Goal: Find specific page/section: Find specific page/section

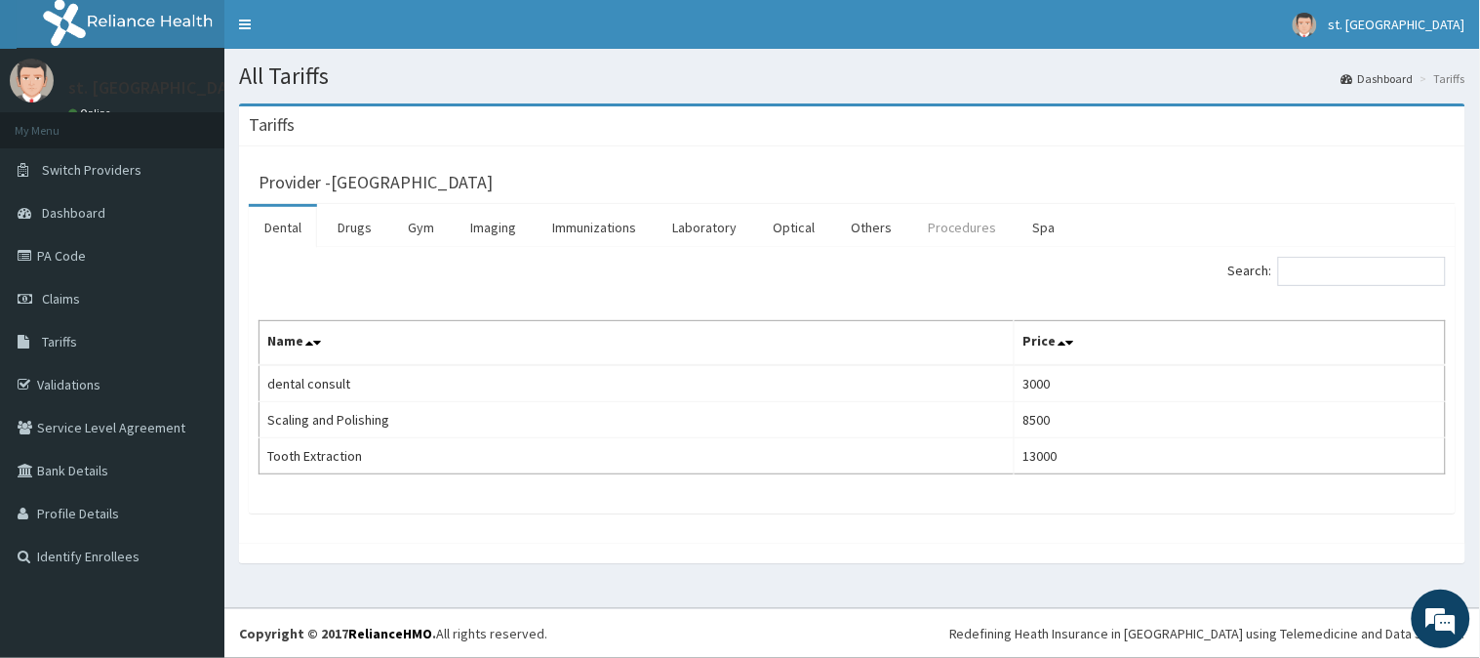
click at [950, 224] on link "Procedures" at bounding box center [962, 227] width 101 height 41
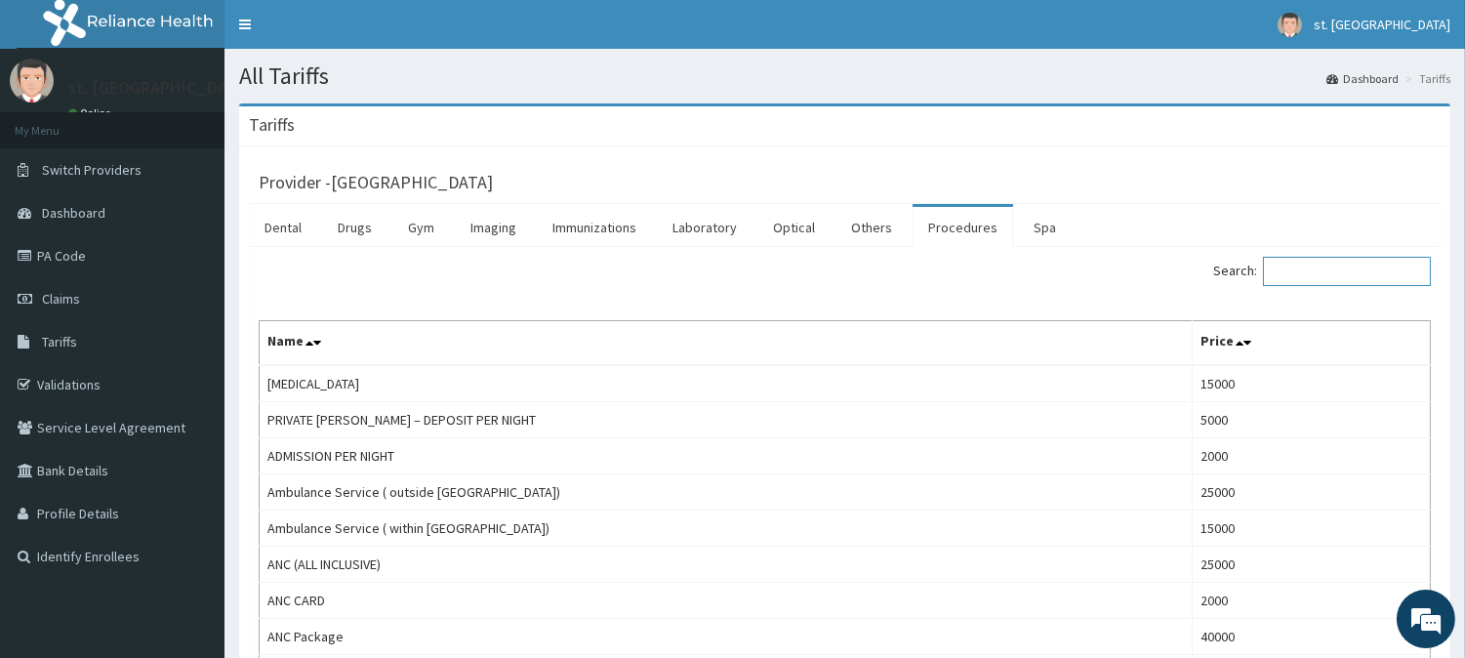
click at [1334, 275] on input "Search:" at bounding box center [1347, 271] width 168 height 29
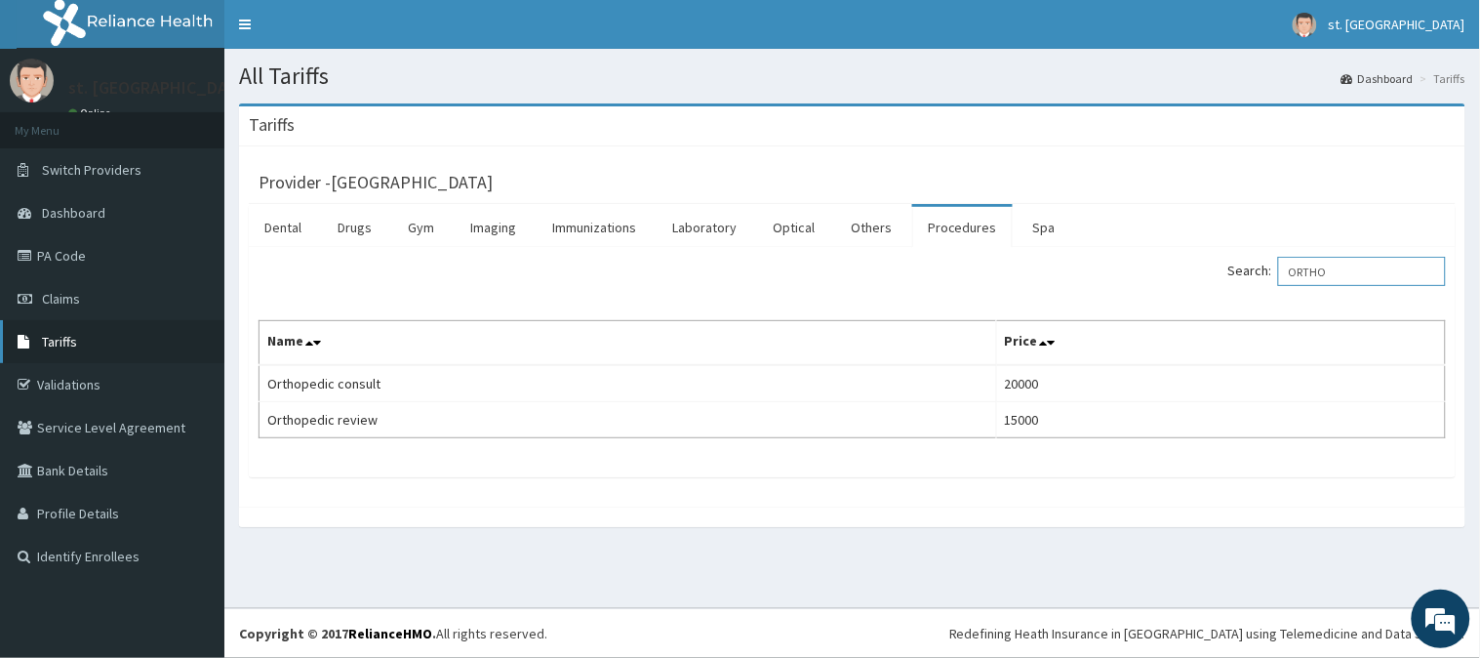
type input "ORTHO"
click at [63, 347] on span "Tariffs" at bounding box center [59, 342] width 35 height 18
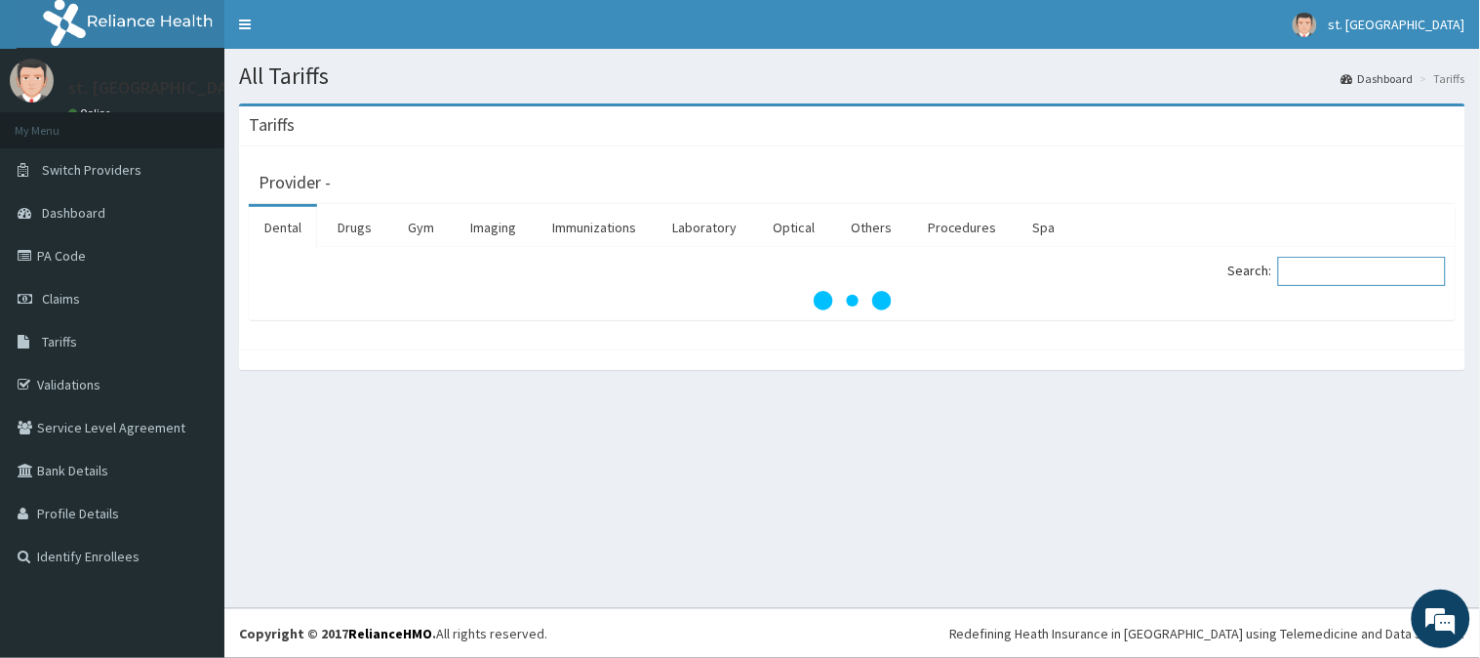
click at [1324, 268] on input "Search:" at bounding box center [1362, 271] width 168 height 29
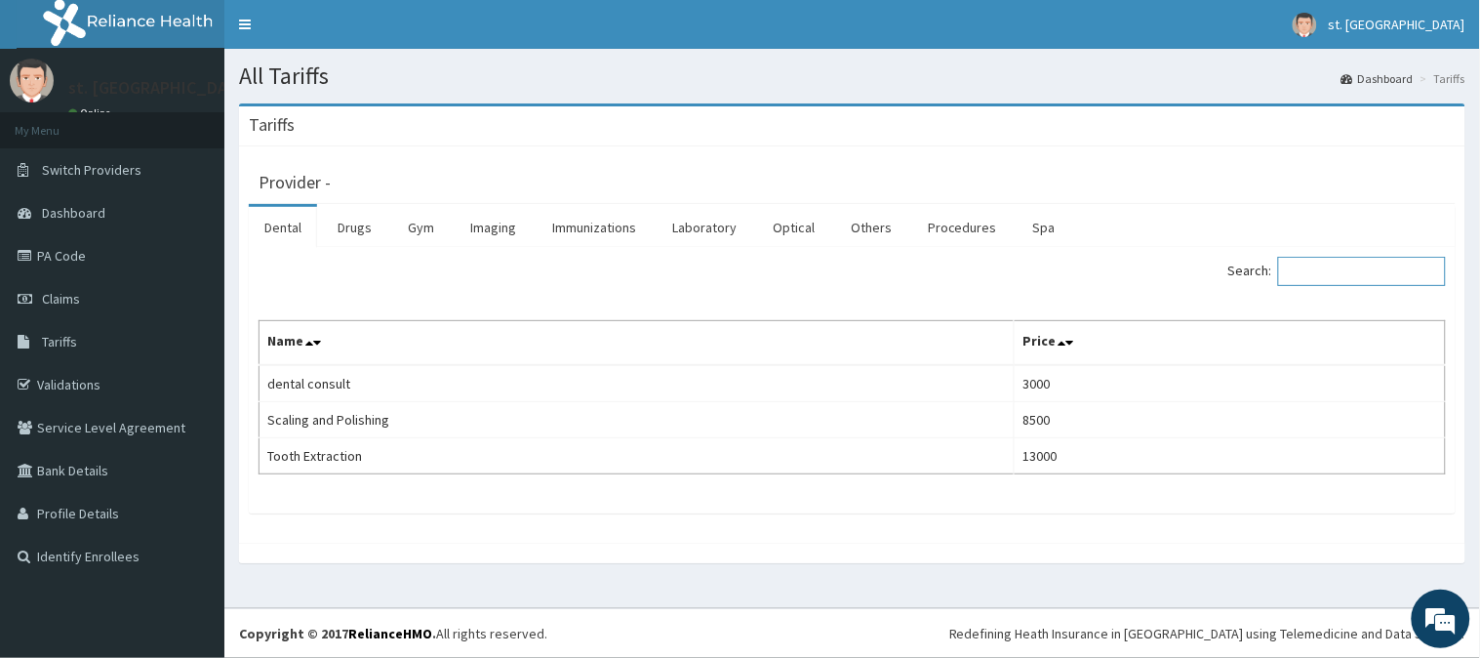
paste input "Xmf/10032/a"
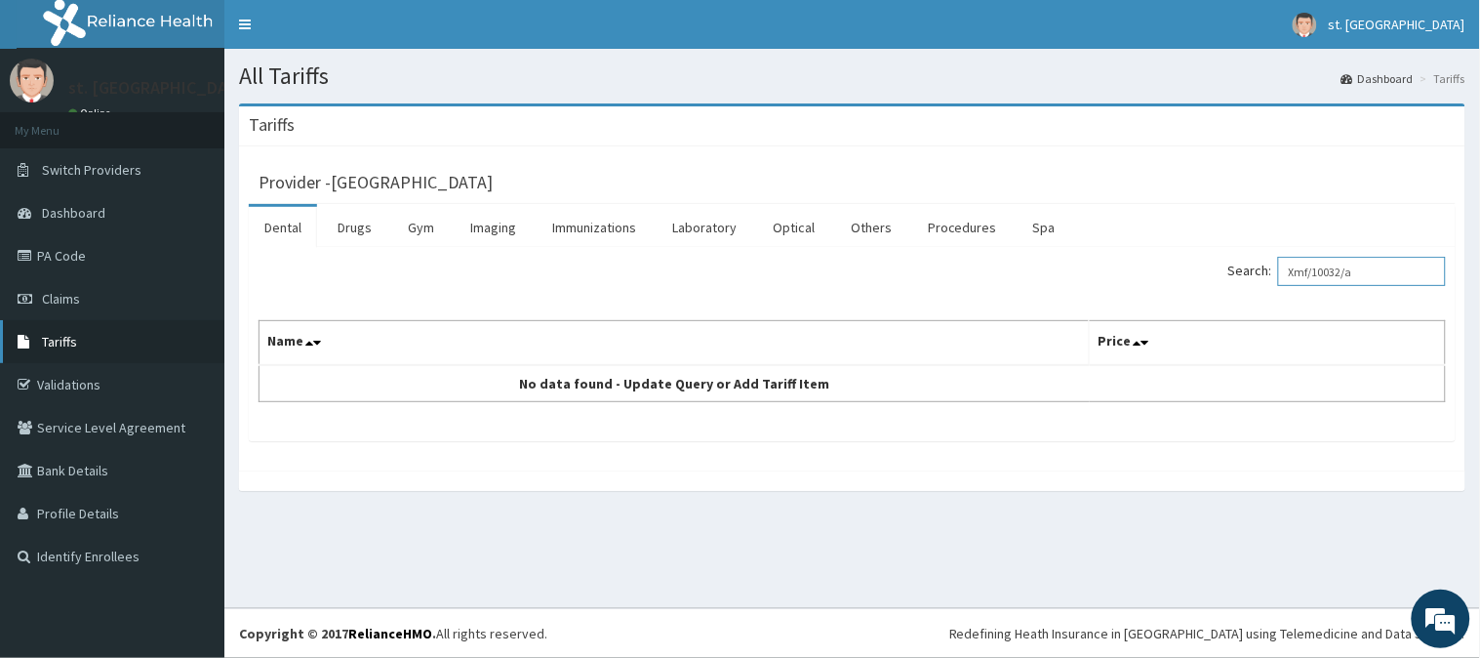
type input "Xmf/10032/a"
click at [99, 339] on link "Tariffs" at bounding box center [112, 341] width 224 height 43
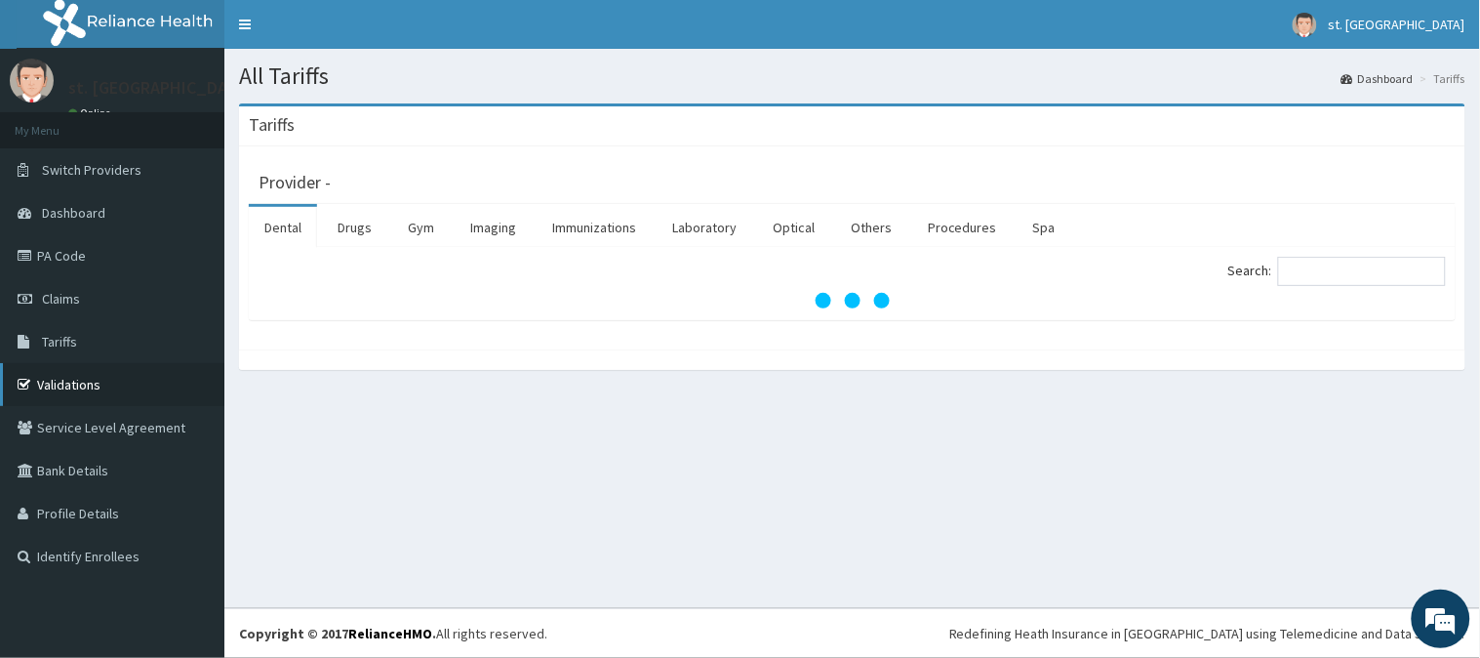
click at [55, 376] on link "Validations" at bounding box center [112, 384] width 224 height 43
